Goal: Task Accomplishment & Management: Use online tool/utility

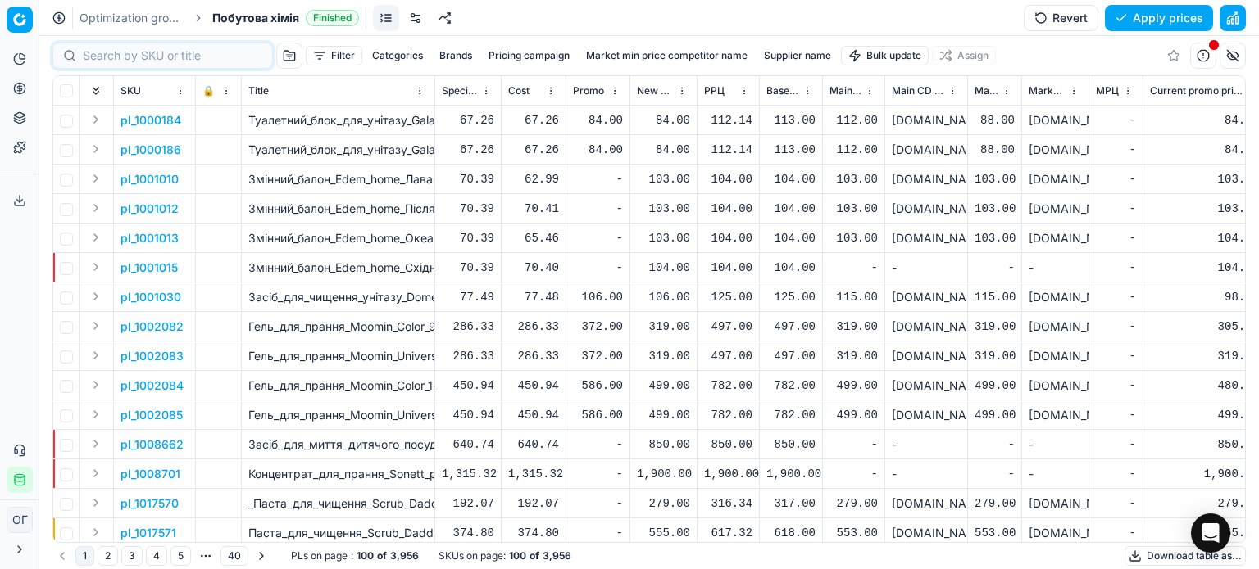
click at [103, 57] on input at bounding box center [172, 56] width 179 height 16
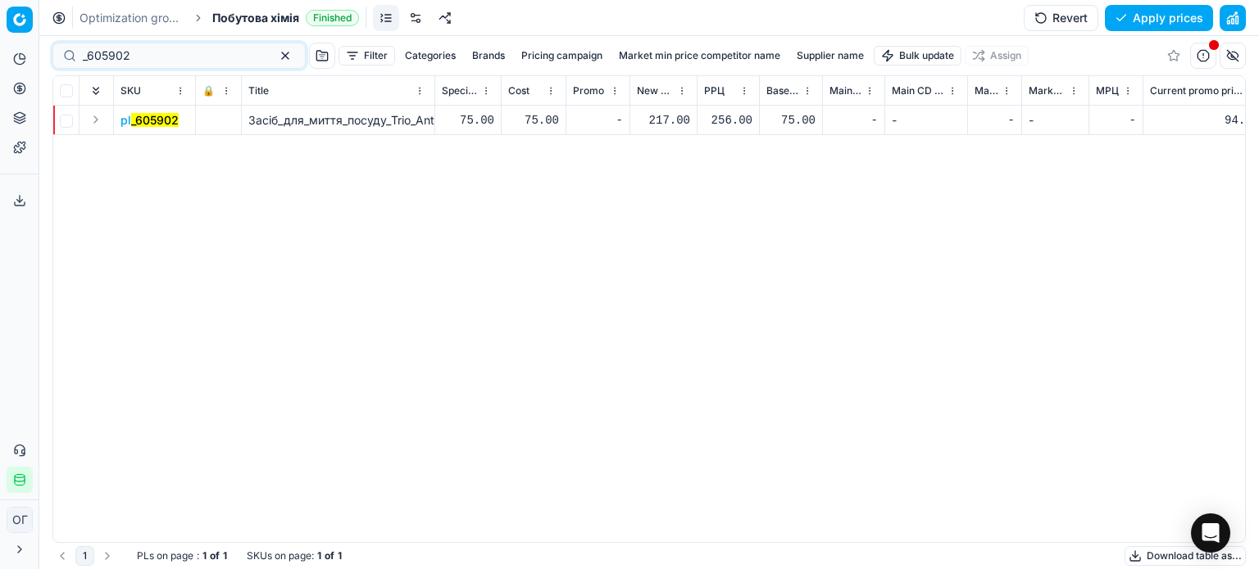
click at [88, 57] on input "_605902" at bounding box center [172, 56] width 179 height 16
type input "_605902"
click at [674, 120] on div "217.00" at bounding box center [663, 120] width 53 height 16
type input "256.00"
click at [1169, 13] on button "Save and apply" at bounding box center [1151, 18] width 123 height 26
